Goal: Information Seeking & Learning: Learn about a topic

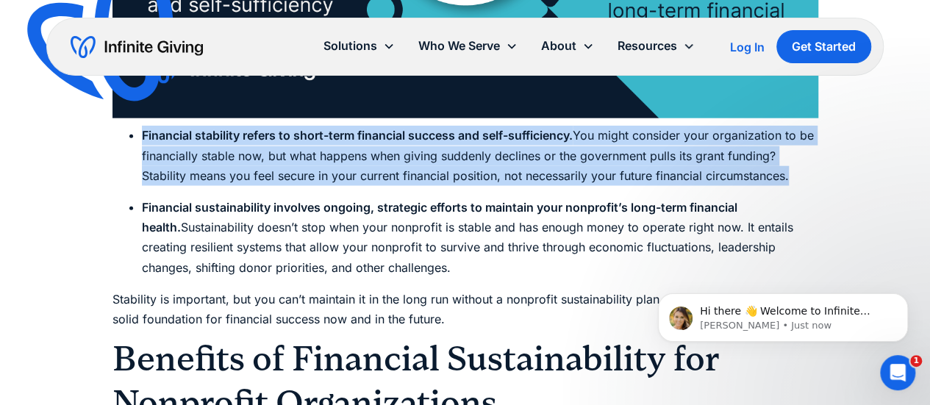
drag, startPoint x: 141, startPoint y: 136, endPoint x: 479, endPoint y: 268, distance: 363.2
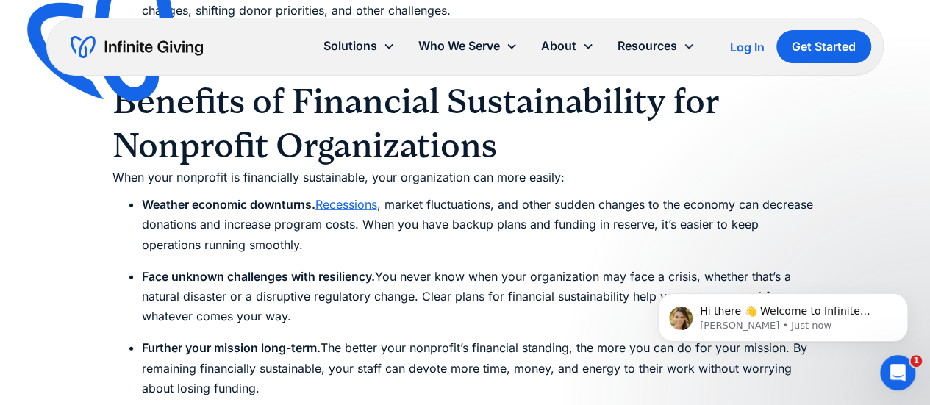
scroll to position [2017, 0]
click at [422, 204] on li "Weather economic downturns. Recessions , market fluctuations, and other sudden …" at bounding box center [480, 224] width 676 height 60
click at [427, 202] on li "Weather economic downturns. Recessions , market fluctuations, and other sudden …" at bounding box center [480, 224] width 676 height 60
click at [429, 202] on li "Weather economic downturns. Recessions , market fluctuations, and other sudden …" at bounding box center [480, 224] width 676 height 60
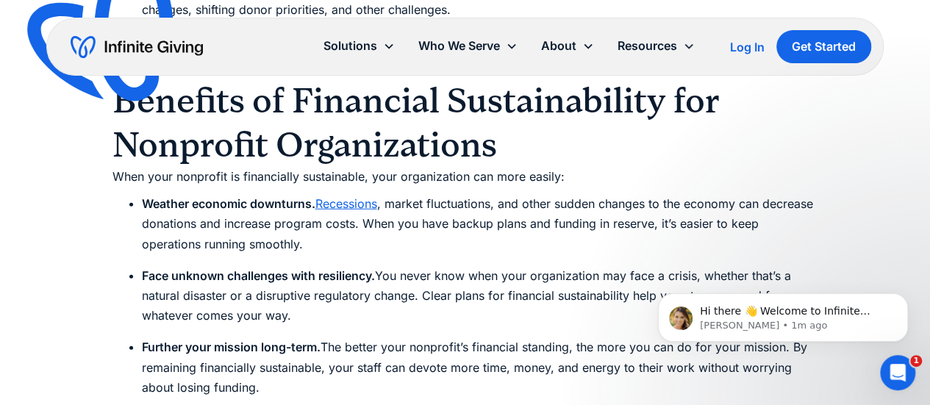
click at [425, 207] on li "Weather economic downturns. Recessions , market fluctuations, and other sudden …" at bounding box center [480, 224] width 676 height 60
click at [428, 205] on li "Weather economic downturns. Recessions , market fluctuations, and other sudden …" at bounding box center [480, 224] width 676 height 60
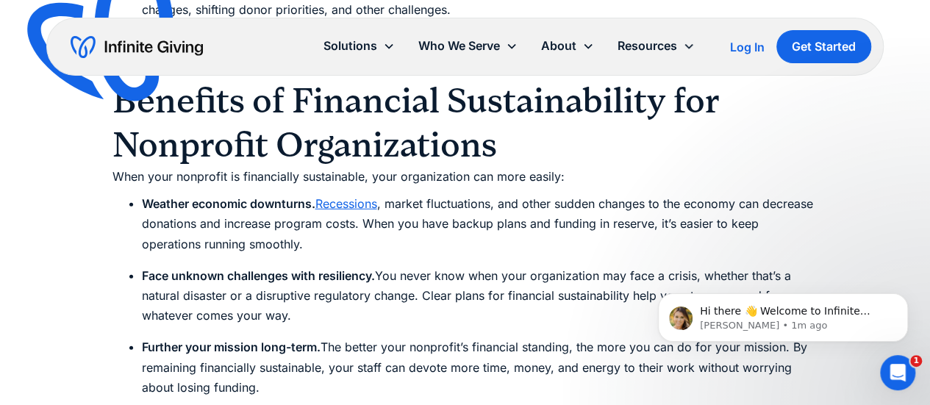
click at [425, 212] on li "Weather economic downturns. Recessions , market fluctuations, and other sudden …" at bounding box center [480, 224] width 676 height 60
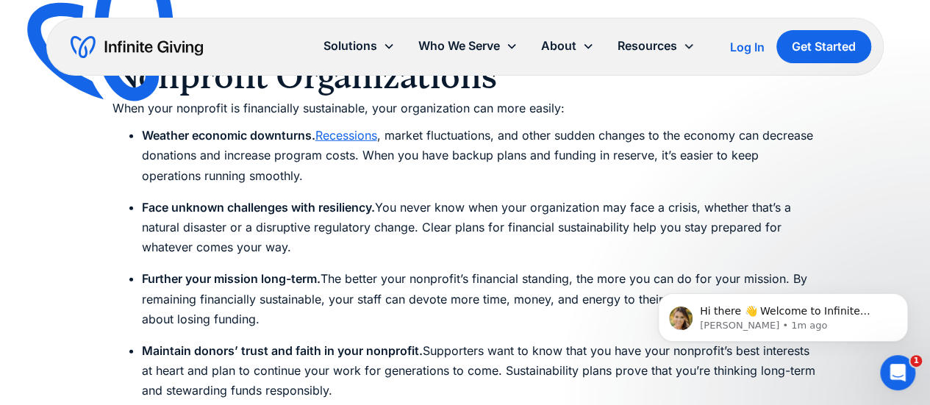
scroll to position [2087, 0]
click at [425, 216] on li "Face unknown challenges with resiliency. You never know when your organization …" at bounding box center [480, 227] width 676 height 60
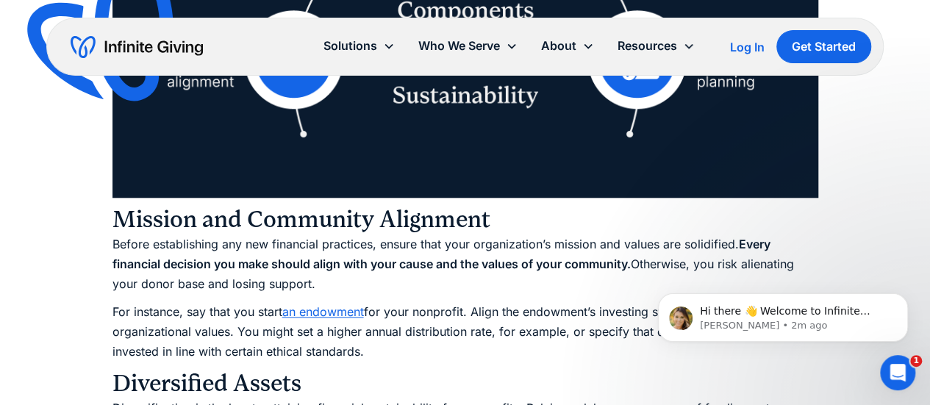
scroll to position [3517, 0]
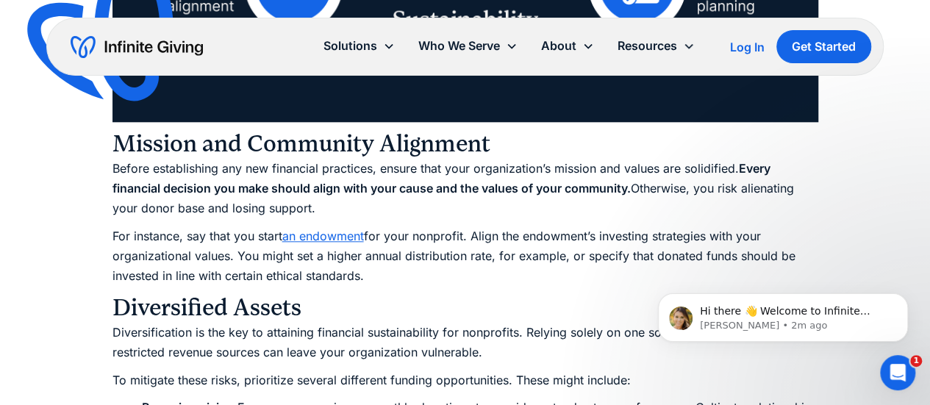
drag, startPoint x: 372, startPoint y: 279, endPoint x: 91, endPoint y: 170, distance: 301.2
drag, startPoint x: 101, startPoint y: 161, endPoint x: 376, endPoint y: 272, distance: 297.2
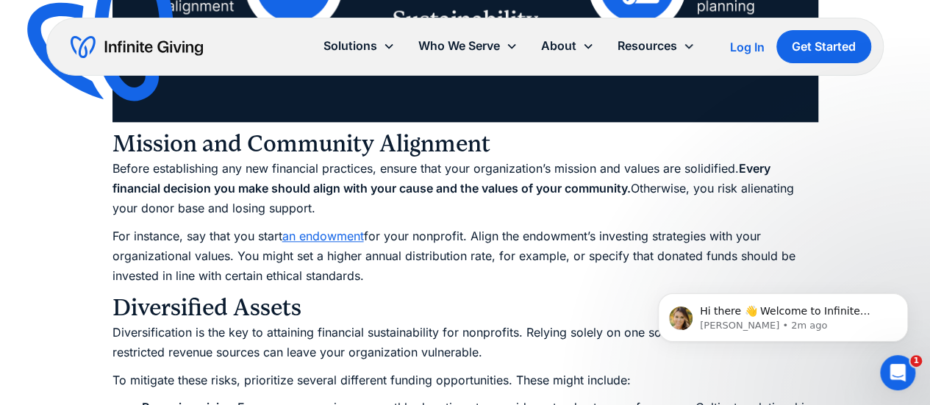
click at [376, 272] on p "For instance, say that you start an endowment for your nonprofit. Align the end…" at bounding box center [465, 256] width 706 height 60
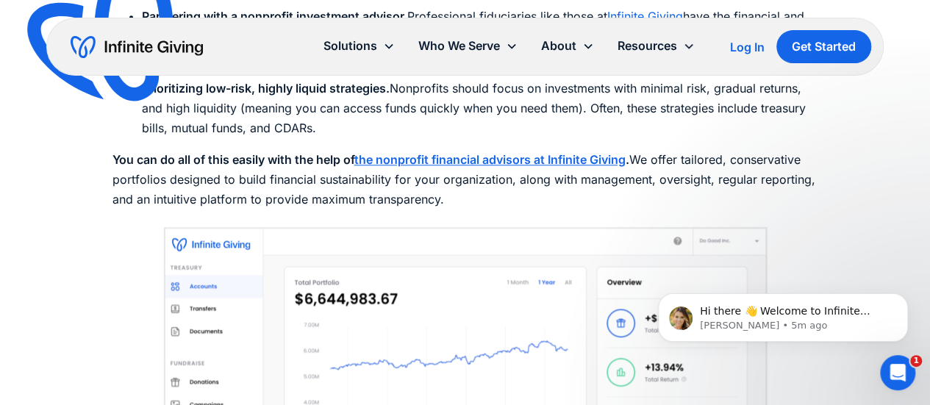
scroll to position [6280, 0]
